Goal: Information Seeking & Learning: Learn about a topic

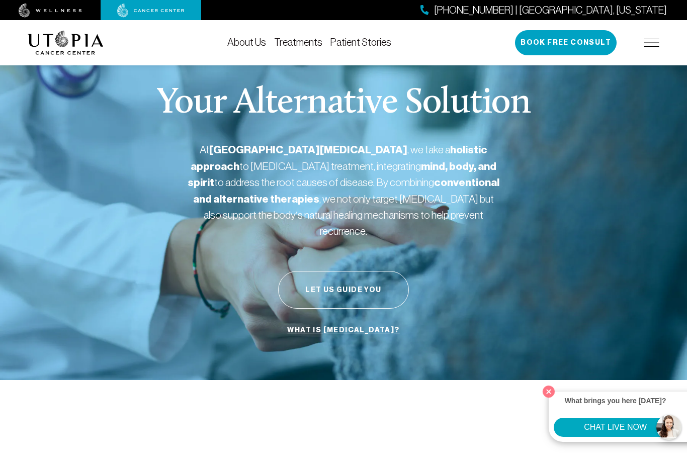
click at [296, 43] on link "Treatments" at bounding box center [298, 42] width 48 height 11
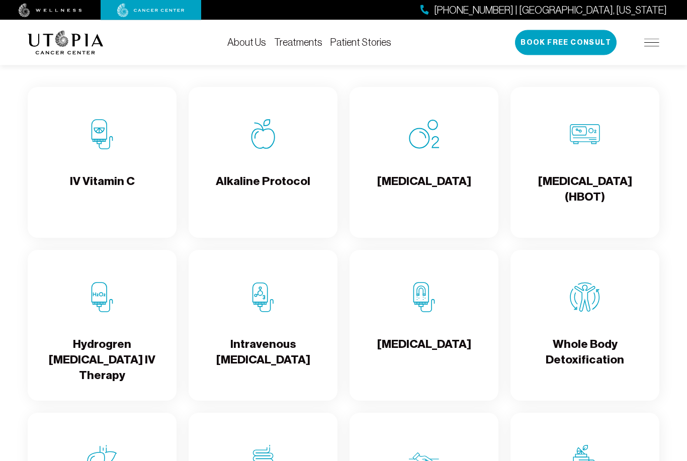
scroll to position [1035, 0]
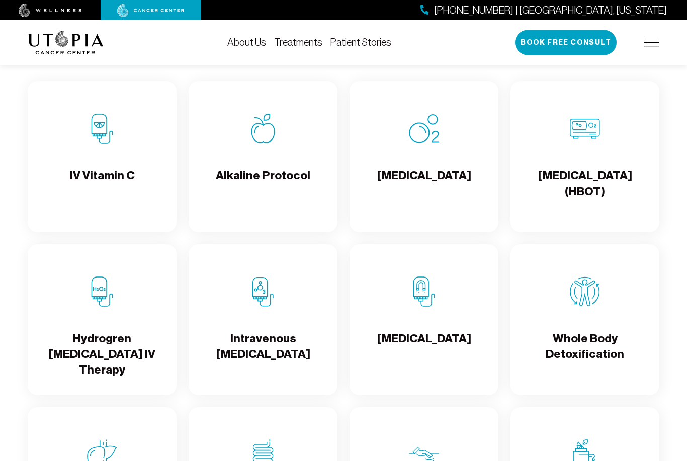
click at [310, 208] on div "Alkaline Protocol" at bounding box center [263, 157] width 149 height 151
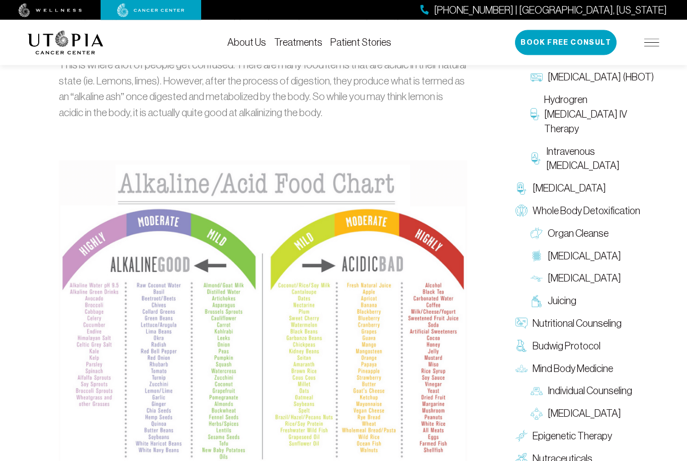
scroll to position [877, 0]
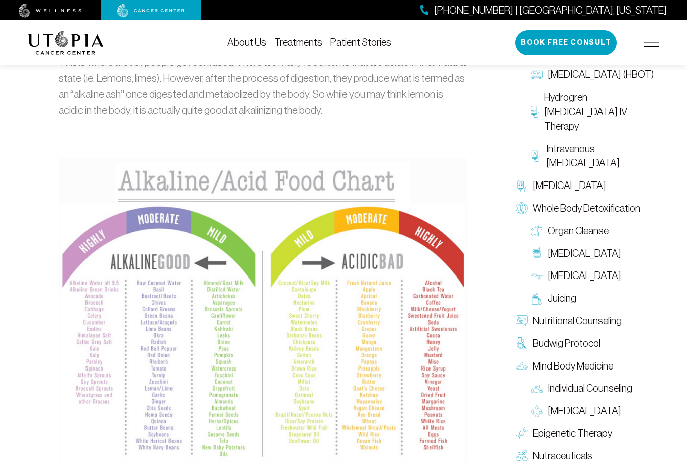
click at [412, 17] on div "[PHONE_NUMBER] | [GEOGRAPHIC_DATA], [US_STATE]" at bounding box center [343, 10] width 687 height 20
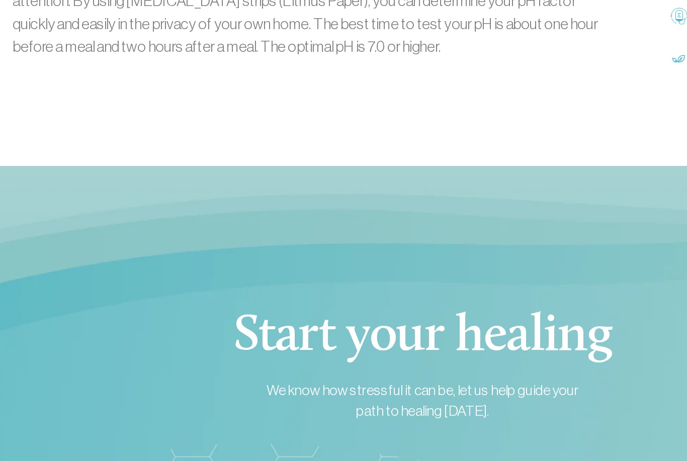
scroll to position [1302, 0]
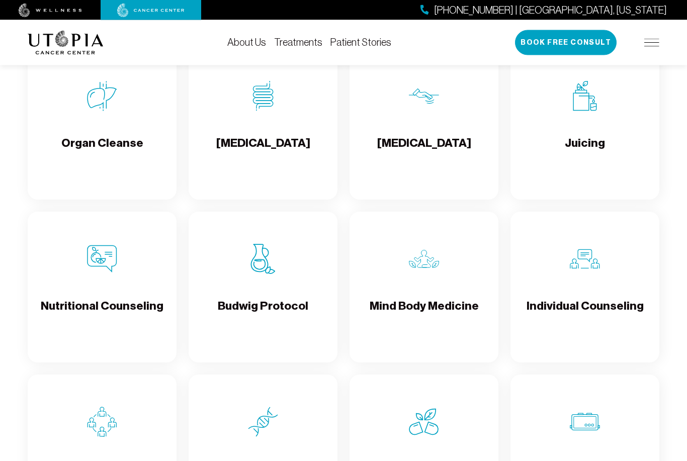
scroll to position [1394, 0]
click at [241, 279] on div "Budwig Protocol" at bounding box center [263, 287] width 149 height 151
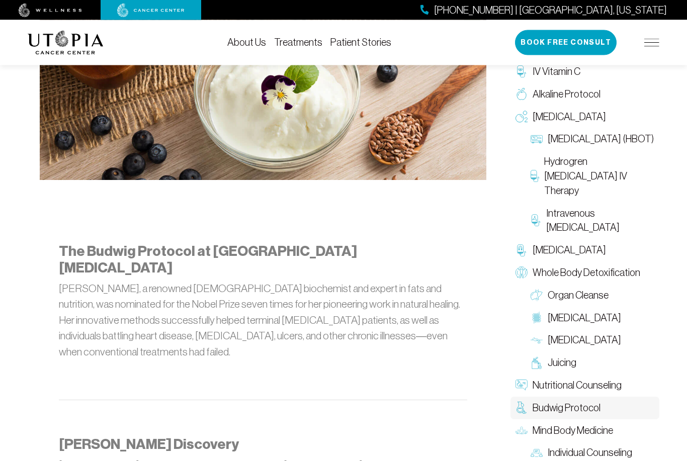
scroll to position [411, 0]
click at [93, 159] on img at bounding box center [263, 50] width 447 height 262
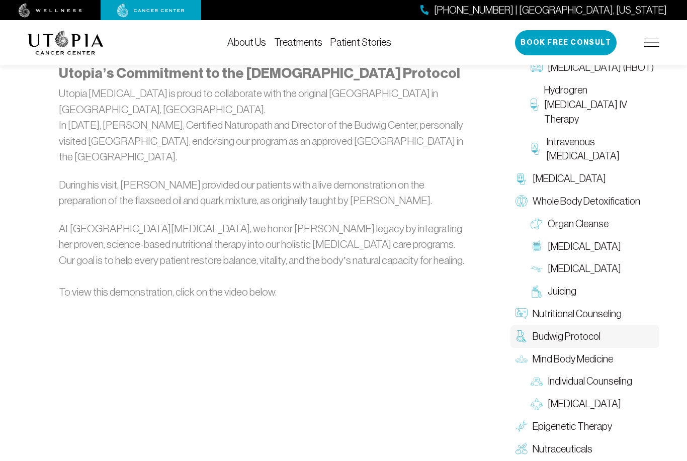
scroll to position [1374, 0]
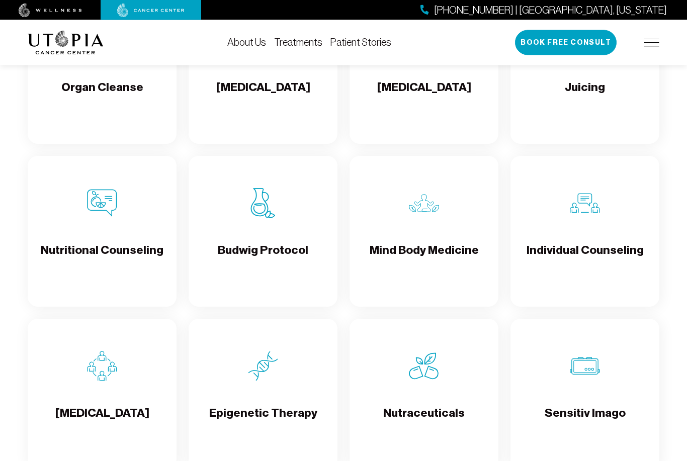
scroll to position [1451, 0]
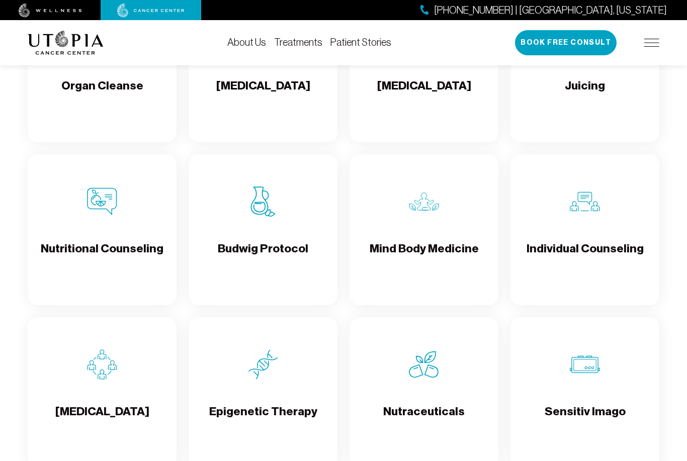
click at [253, 409] on div "Epigenetic Therapy" at bounding box center [263, 392] width 149 height 151
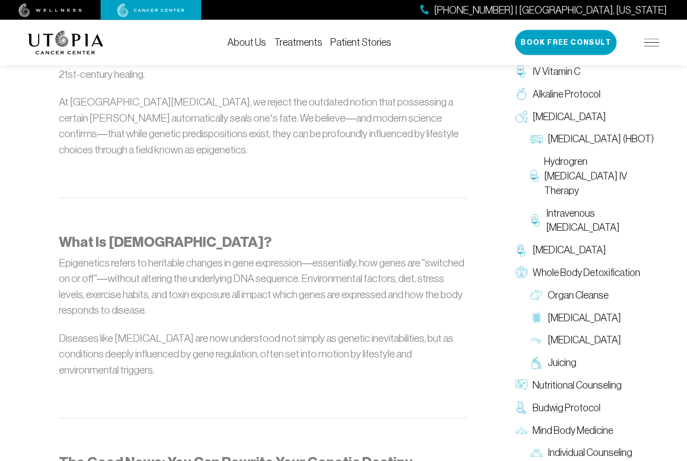
scroll to position [694, 0]
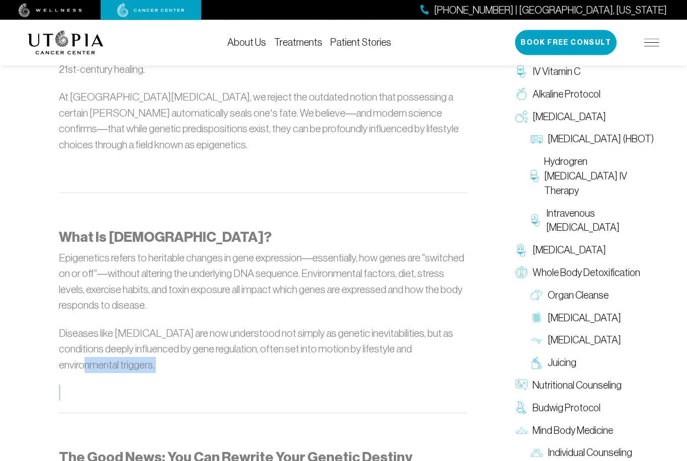
click at [63, 384] on div "Epigenetic Healing at Utopia [MEDICAL_DATA] The Journal of the American Medical…" at bounding box center [263, 379] width 408 height 805
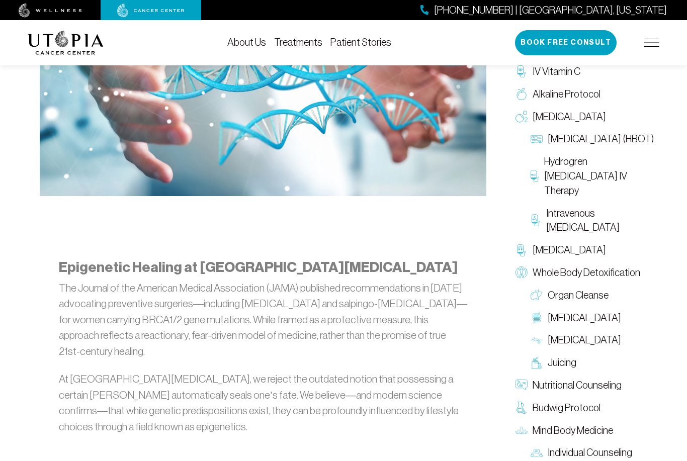
scroll to position [445, 0]
